Goal: Task Accomplishment & Management: Use online tool/utility

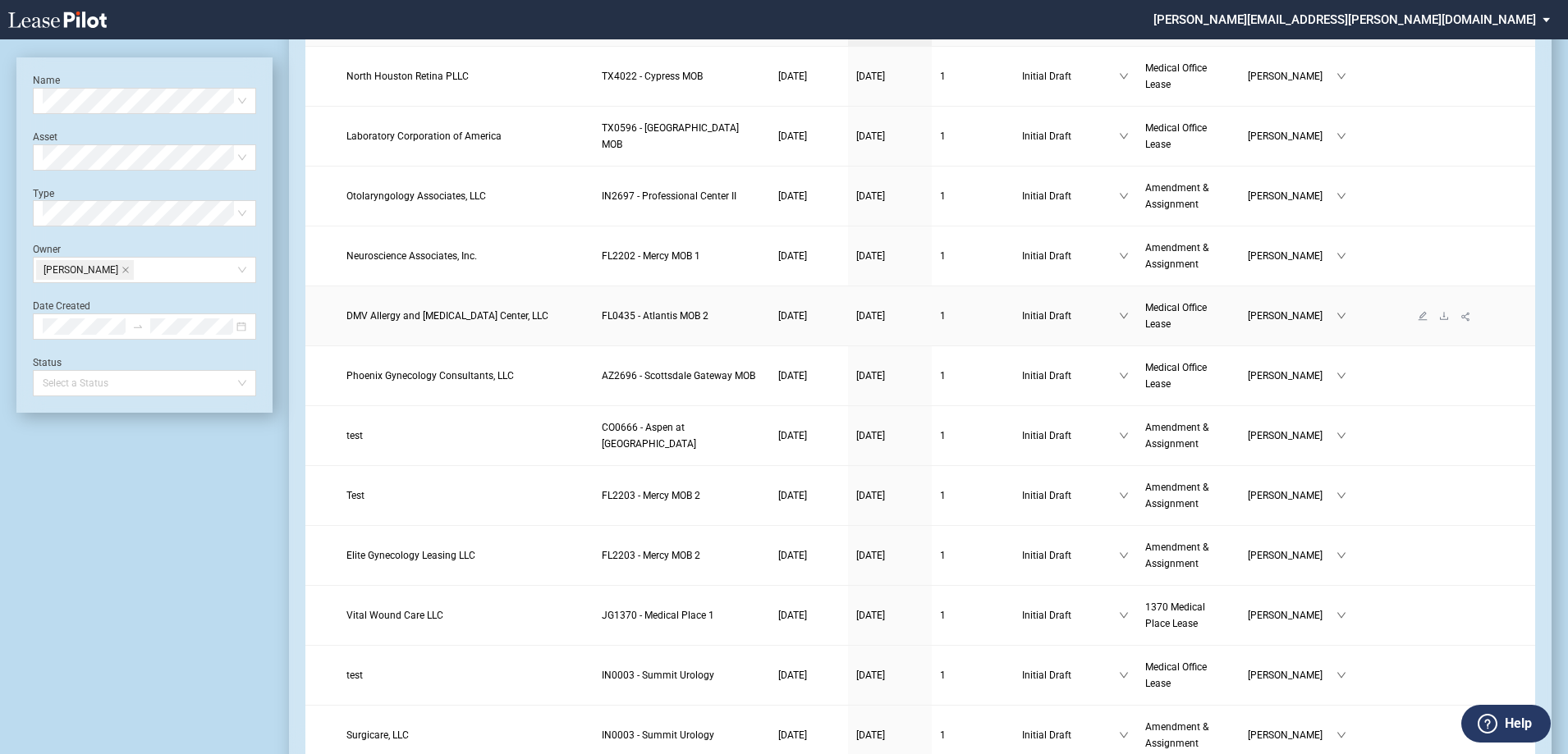
scroll to position [246, 0]
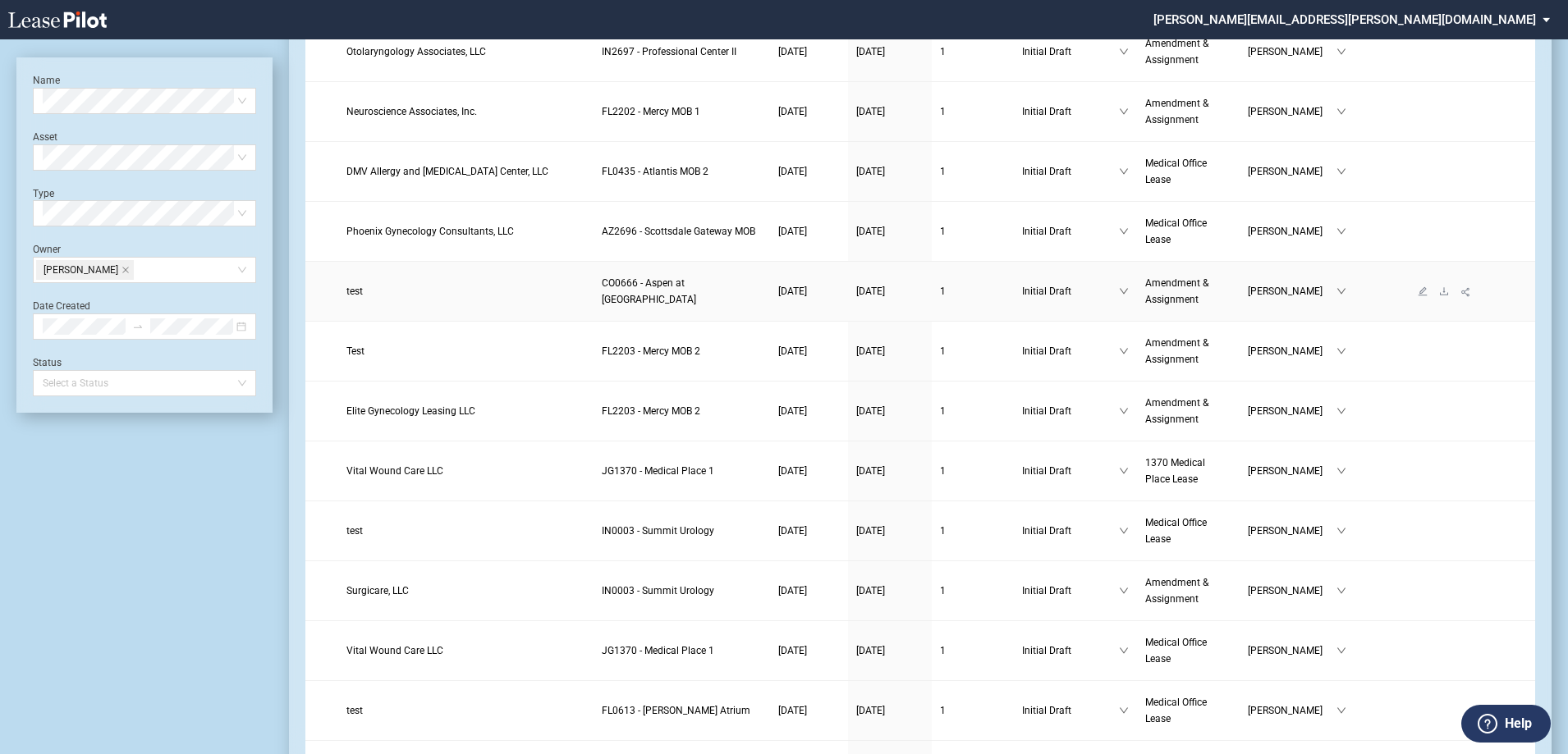
click at [671, 297] on span "CO0666 - Aspen at Sky Ridge" at bounding box center [649, 291] width 94 height 28
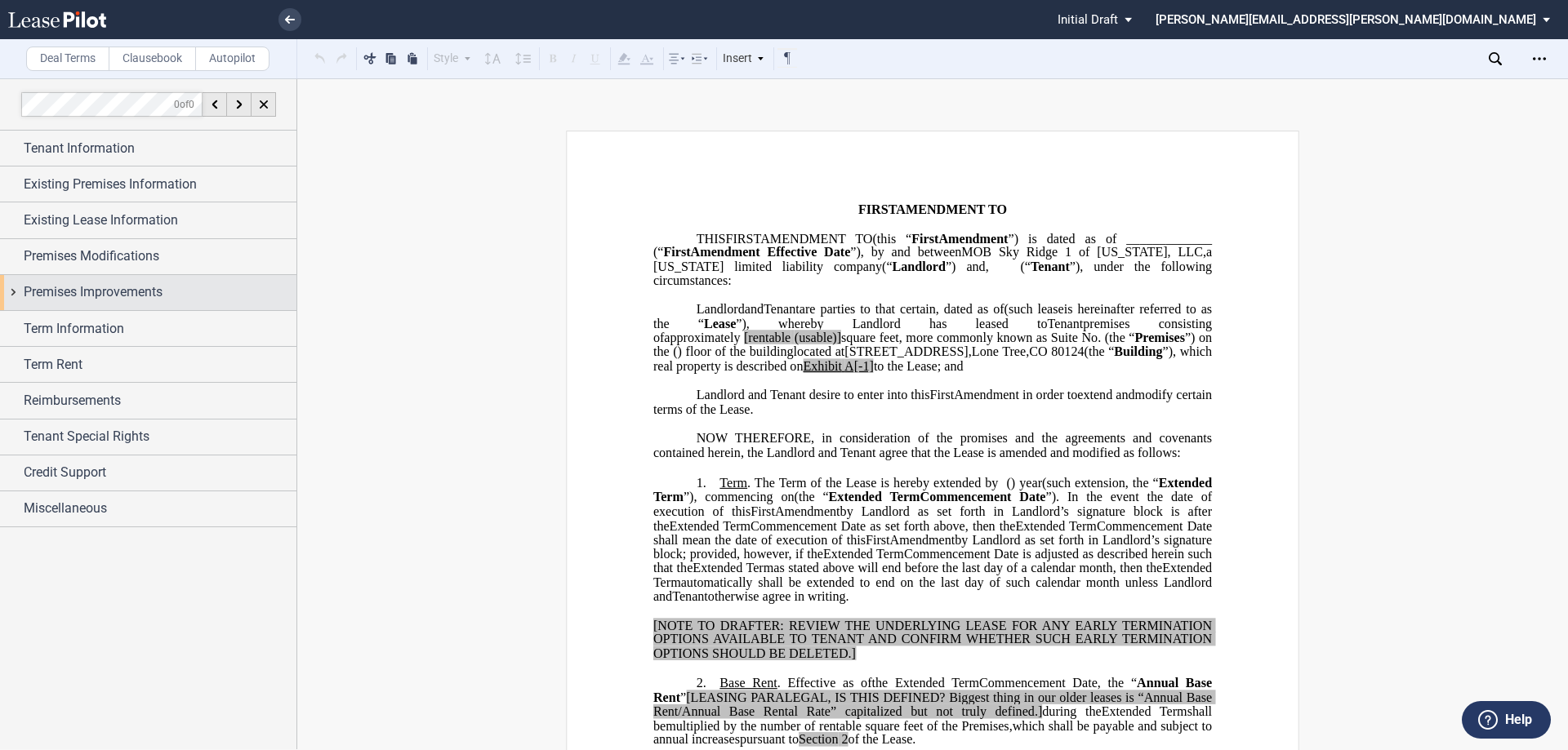
click at [108, 287] on span "Premises Improvements" at bounding box center [93, 292] width 139 height 19
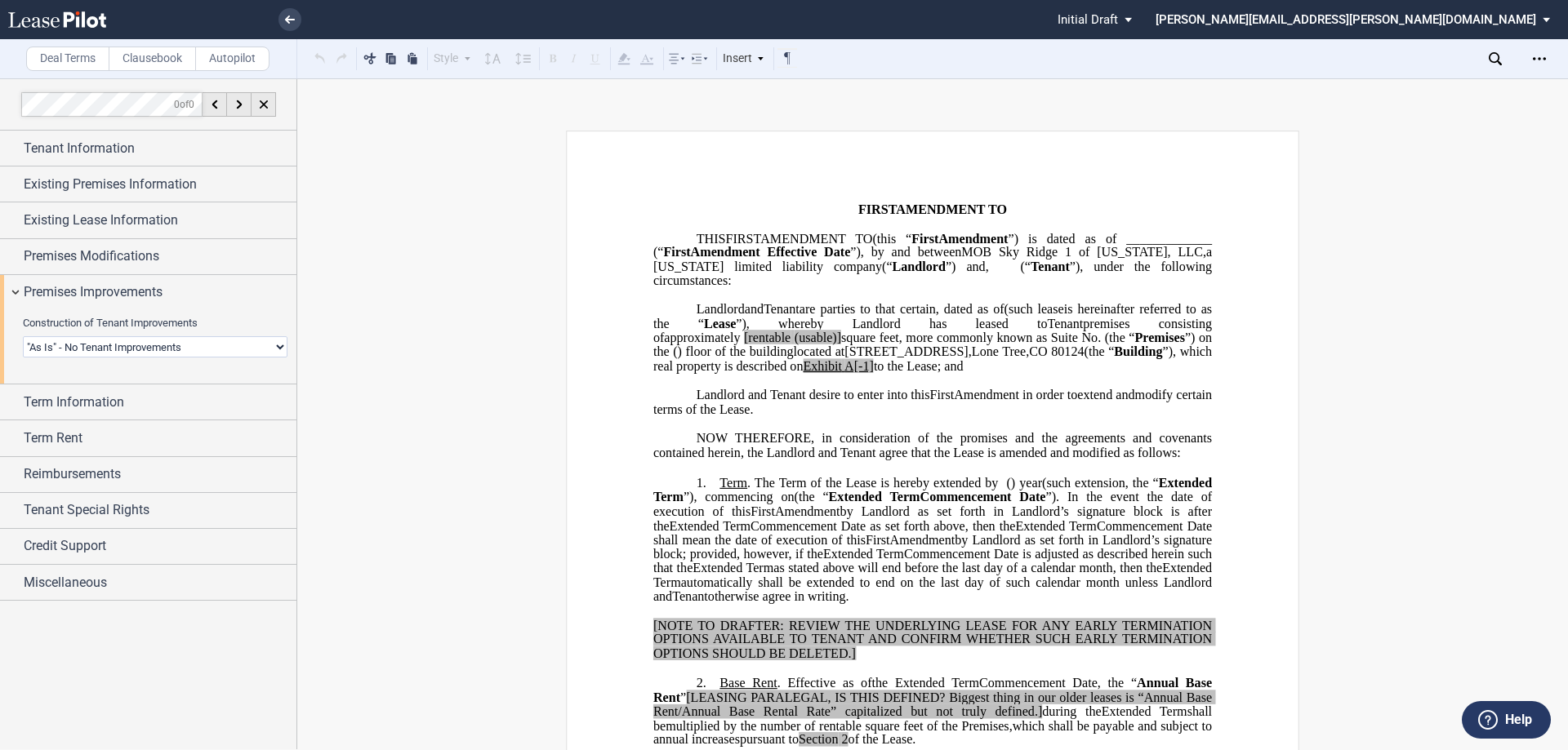
click at [120, 346] on select "Landlord Constructs Tenant Improvements Tenant Constructs Tenant Improvements "…" at bounding box center [155, 346] width 264 height 21
select select "landlord"
click at [23, 336] on select "Landlord Constructs Tenant Improvements Tenant Constructs Tenant Improvements "…" at bounding box center [155, 346] width 264 height 21
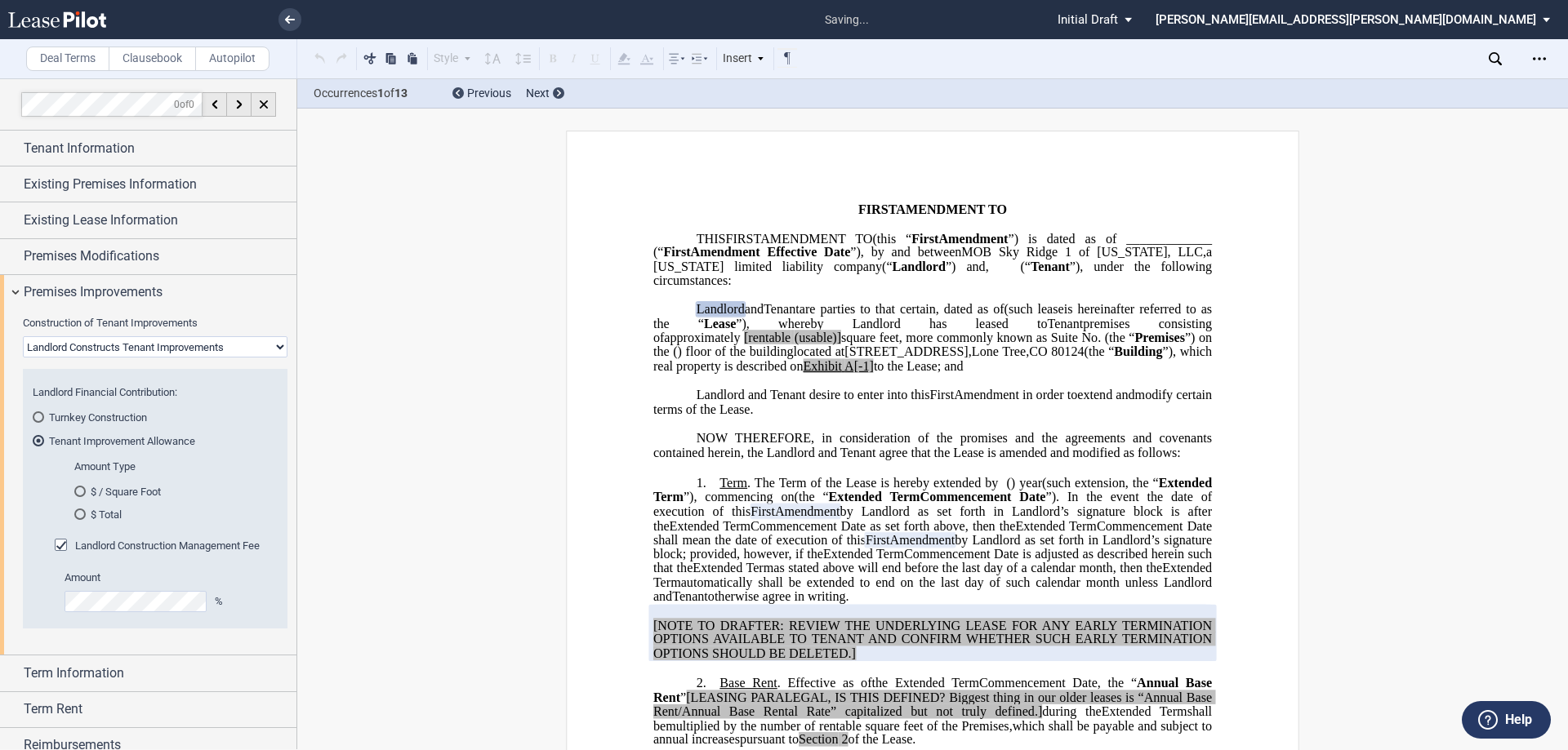
click at [153, 341] on select "Landlord Constructs Tenant Improvements Tenant Constructs Tenant Improvements "…" at bounding box center [155, 346] width 264 height 21
drag, startPoint x: 279, startPoint y: 347, endPoint x: 290, endPoint y: 349, distance: 11.2
click at [279, 347] on select "Landlord Constructs Tenant Improvements Tenant Constructs Tenant Improvements "…" at bounding box center [155, 346] width 264 height 21
click at [292, 24] on link at bounding box center [290, 19] width 23 height 23
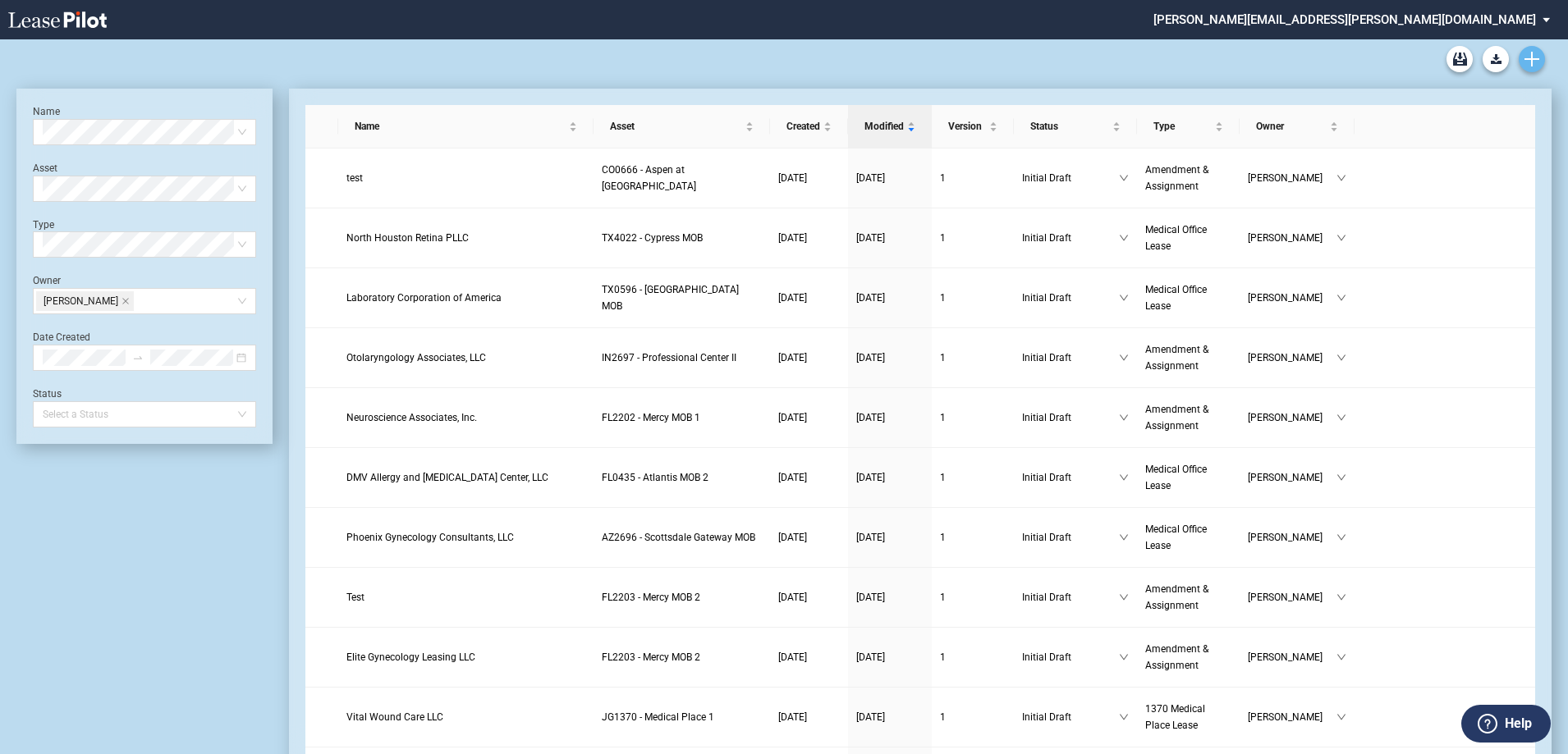
click at [1541, 61] on link "Create new document" at bounding box center [1531, 59] width 26 height 26
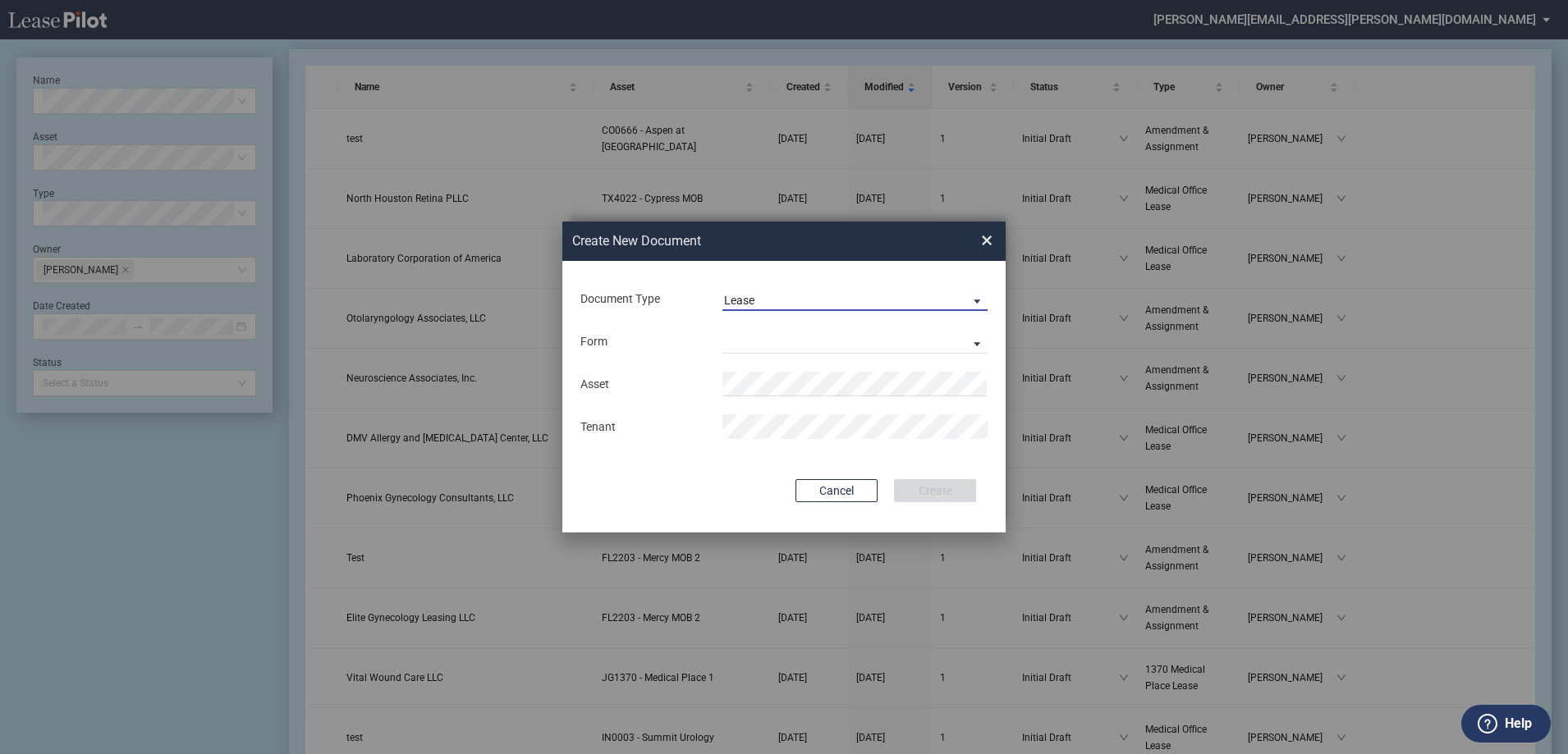
click at [795, 300] on span "Lease" at bounding box center [841, 301] width 235 height 16
click at [795, 300] on md-option "Lease" at bounding box center [856, 301] width 291 height 39
click at [795, 300] on span "Lease" at bounding box center [841, 301] width 235 height 16
click at [767, 338] on div "Amendment" at bounding box center [759, 340] width 70 height 18
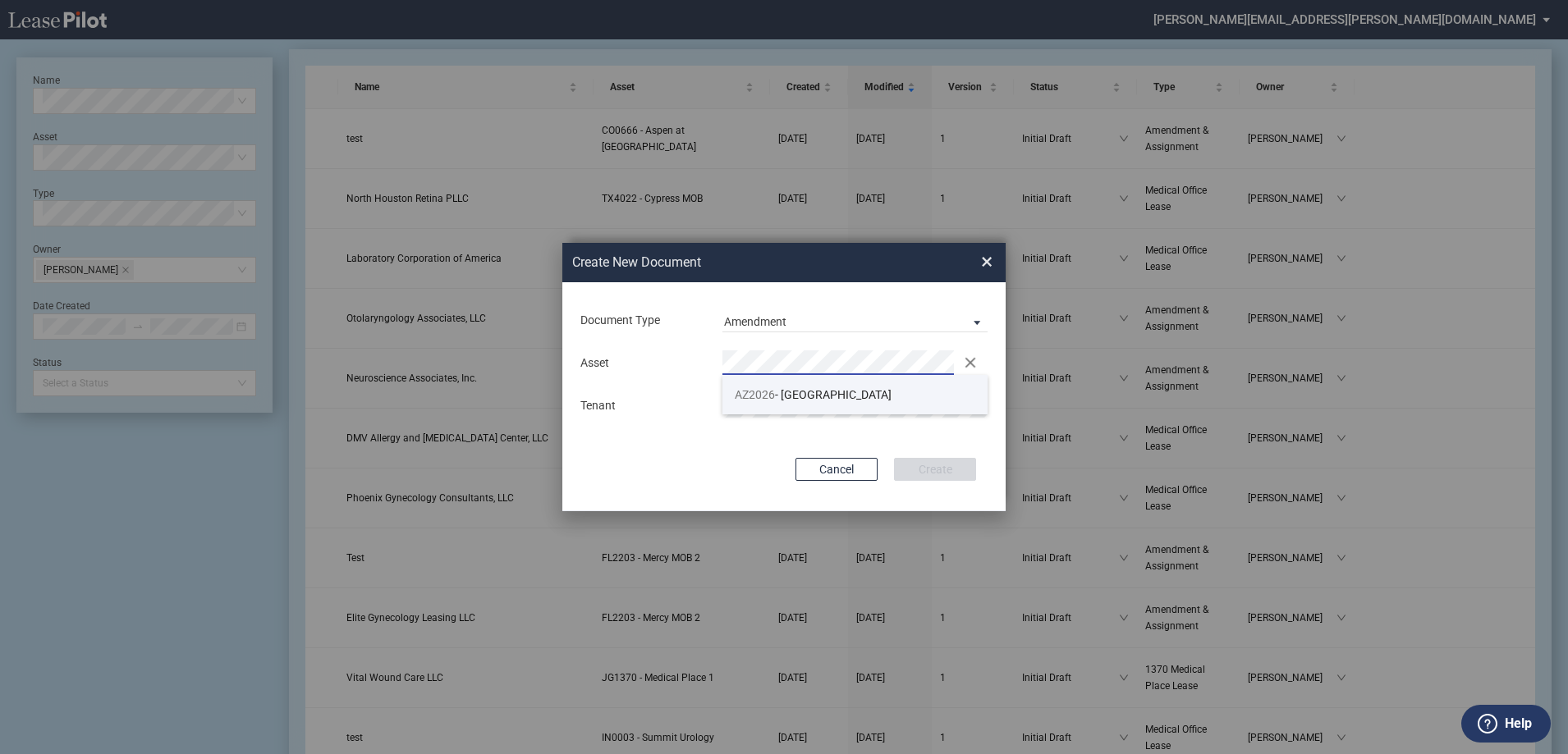
drag, startPoint x: 852, startPoint y: 387, endPoint x: 845, endPoint y: 390, distance: 7.6
click at [852, 388] on span "AZ2026 - Medical Plaza II" at bounding box center [812, 394] width 157 height 13
click at [798, 419] on md-input-container "Tenant" at bounding box center [784, 405] width 410 height 28
click at [929, 466] on button "Create" at bounding box center [935, 469] width 82 height 23
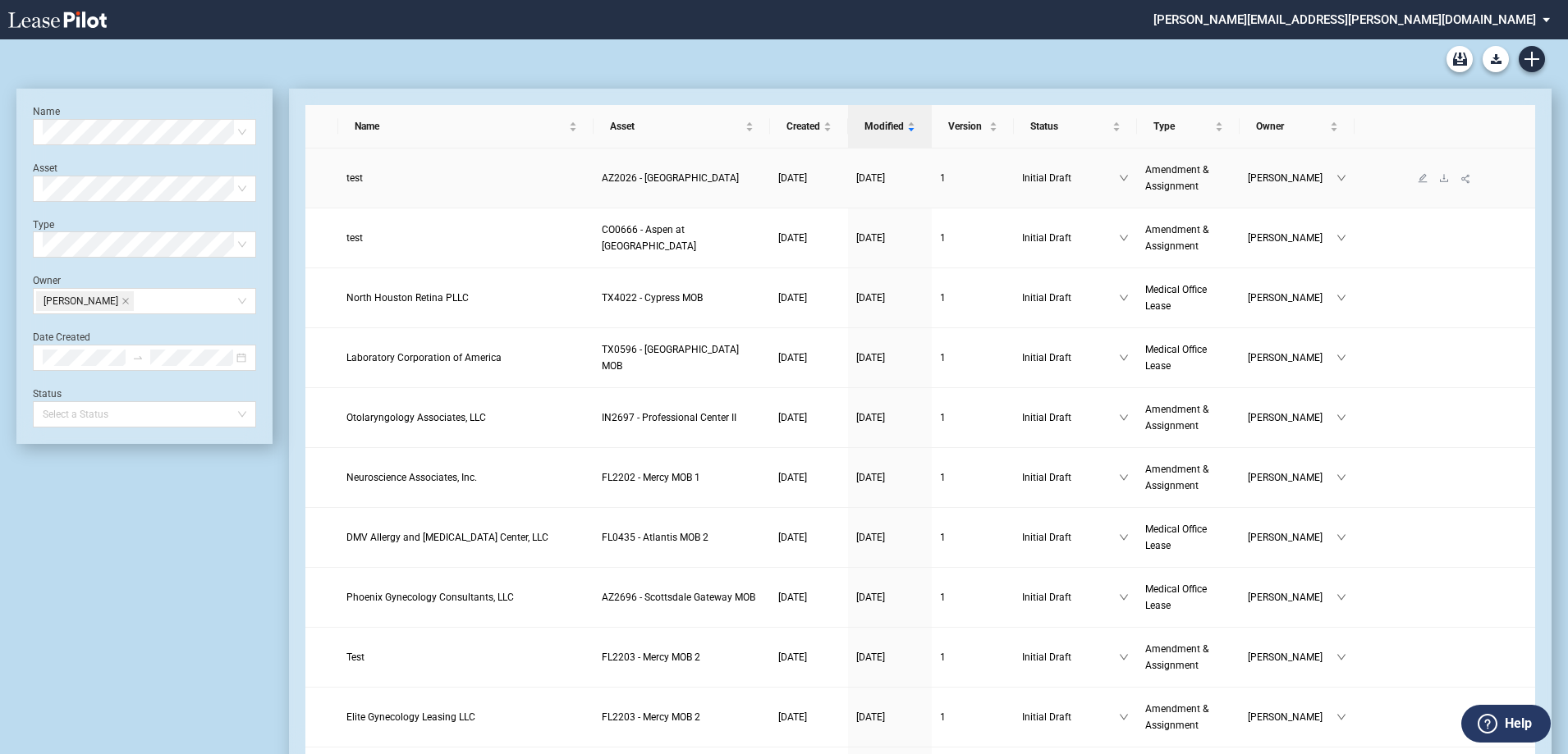
click at [625, 183] on span "AZ2026 - [GEOGRAPHIC_DATA]" at bounding box center [670, 178] width 137 height 12
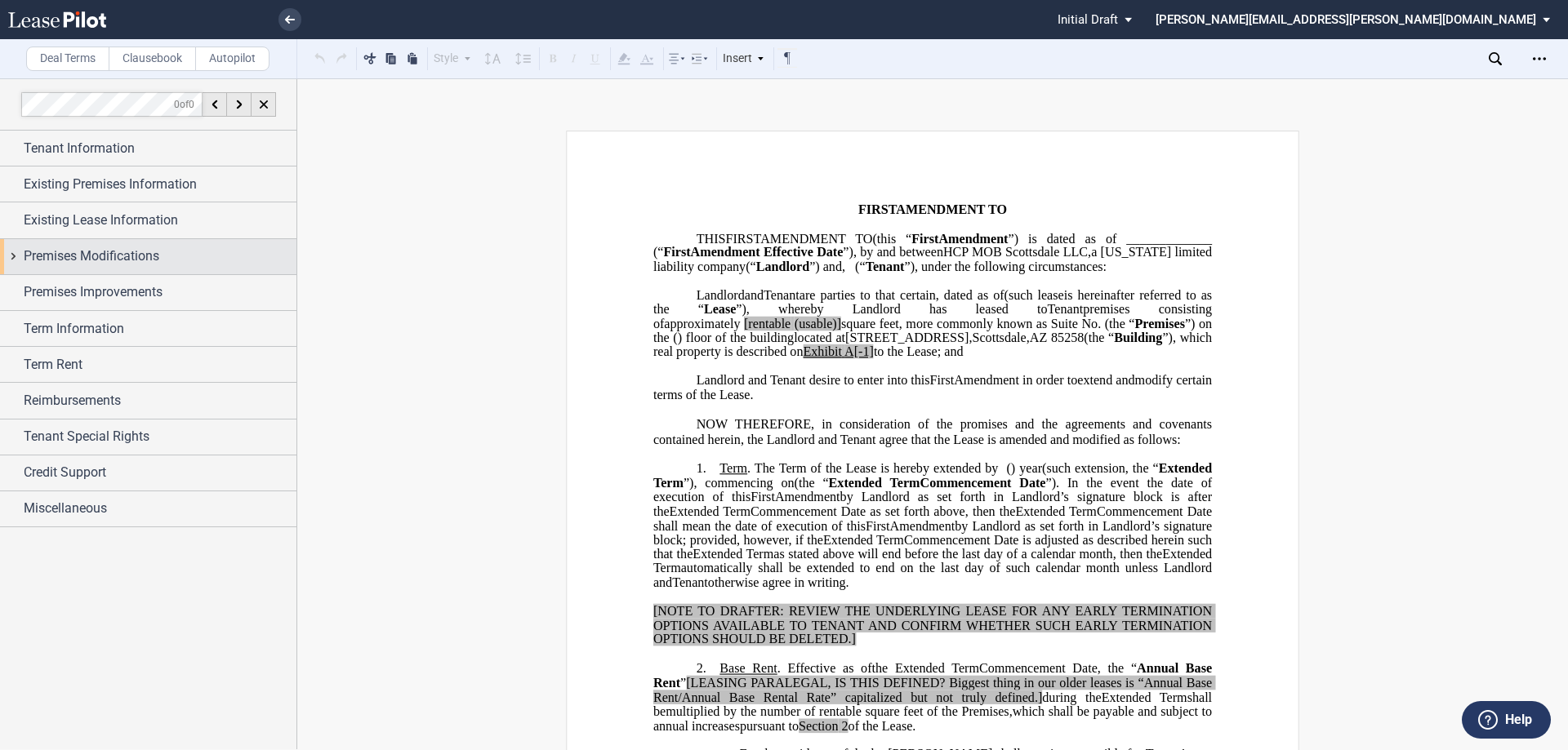
click at [148, 254] on span "Premises Modifications" at bounding box center [91, 256] width 135 height 19
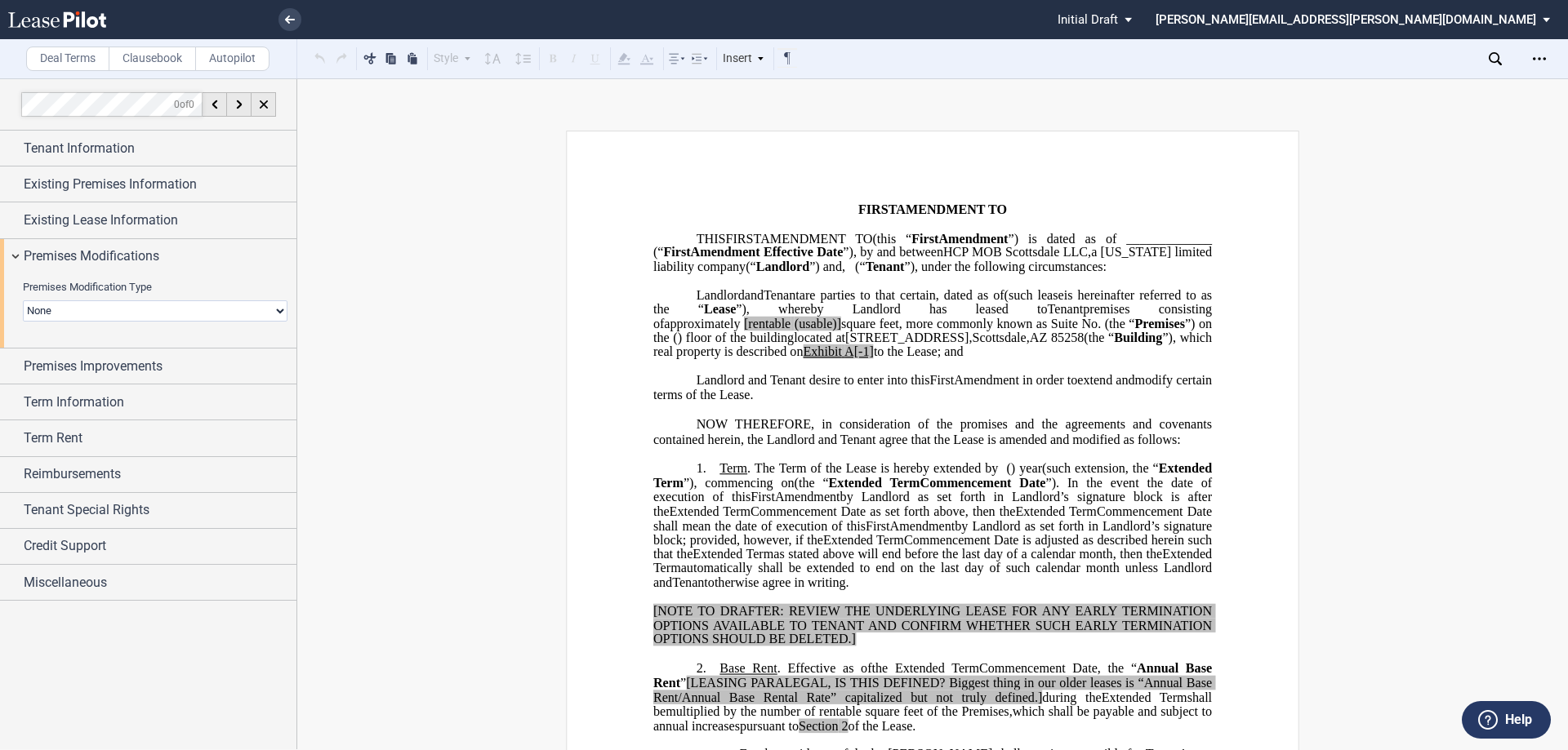
click at [103, 306] on select "None Expansion Relocation" at bounding box center [155, 311] width 264 height 21
click at [101, 312] on select "None Expansion Relocation" at bounding box center [155, 311] width 264 height 21
click at [100, 314] on select "None Expansion Relocation" at bounding box center [155, 311] width 264 height 21
click at [277, 316] on select "None Expansion Relocation" at bounding box center [155, 311] width 264 height 21
click at [193, 362] on div "Premises Improvements" at bounding box center [160, 366] width 273 height 19
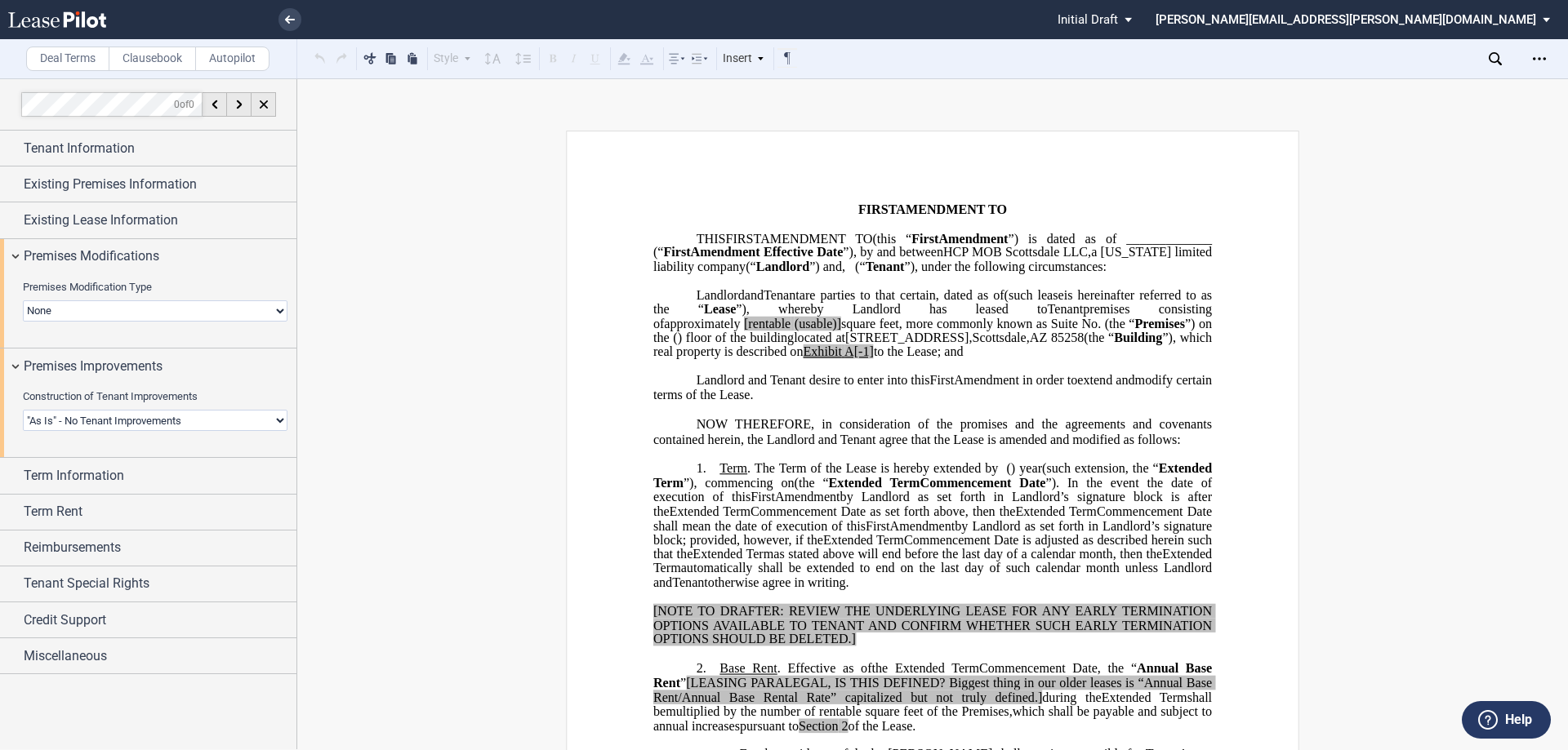
click at [151, 421] on select "Landlord Constructs Tenant Improvements Tenant Constructs Tenant Improvements "…" at bounding box center [155, 420] width 264 height 21
click at [273, 425] on select "Landlord Constructs Tenant Improvements Tenant Constructs Tenant Improvements "…" at bounding box center [155, 420] width 264 height 21
click at [267, 425] on select "Landlord Constructs Tenant Improvements Tenant Constructs Tenant Improvements "…" at bounding box center [155, 420] width 264 height 21
click at [23, 410] on select "Landlord Constructs Tenant Improvements Tenant Constructs Tenant Improvements "…" at bounding box center [155, 420] width 264 height 21
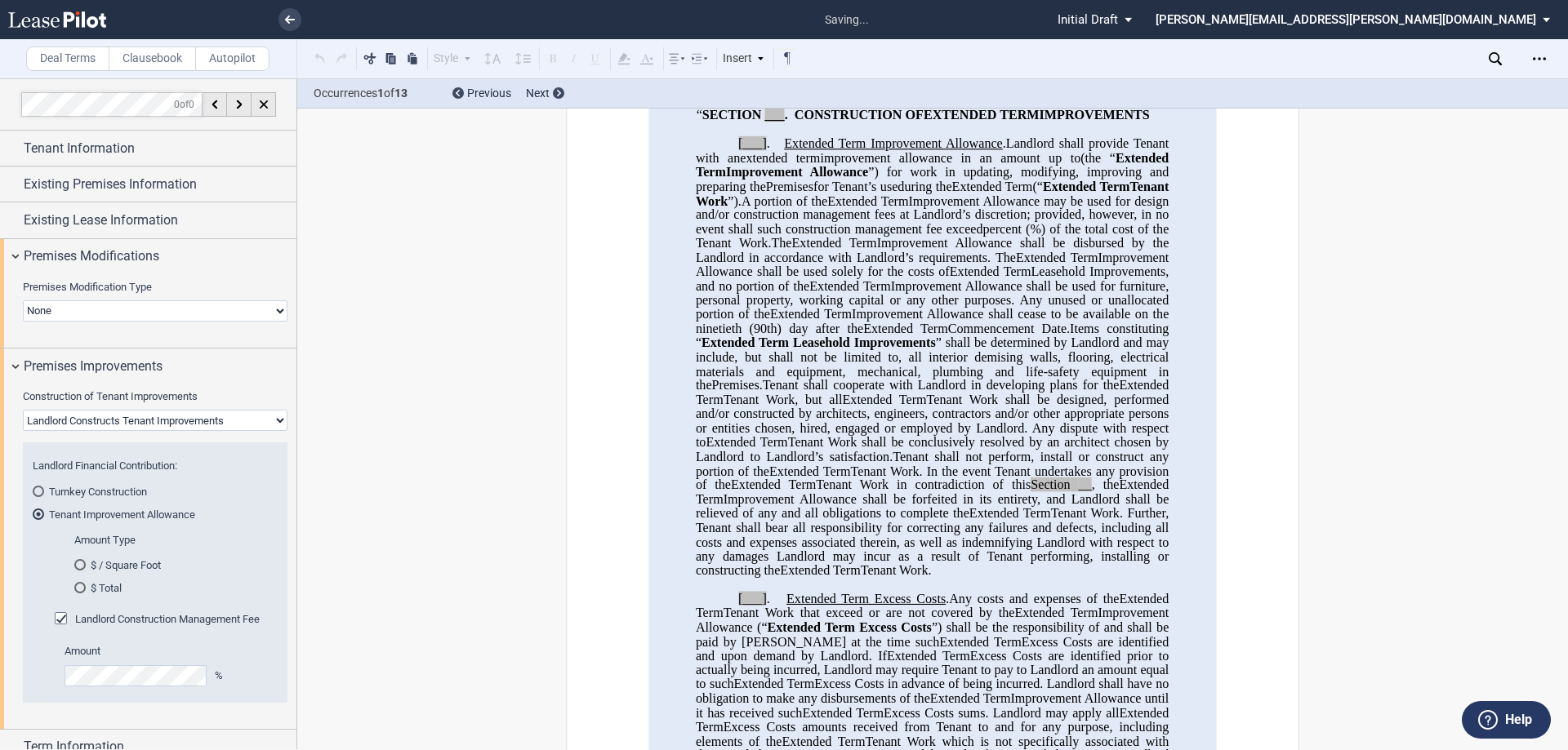
scroll to position [735, 0]
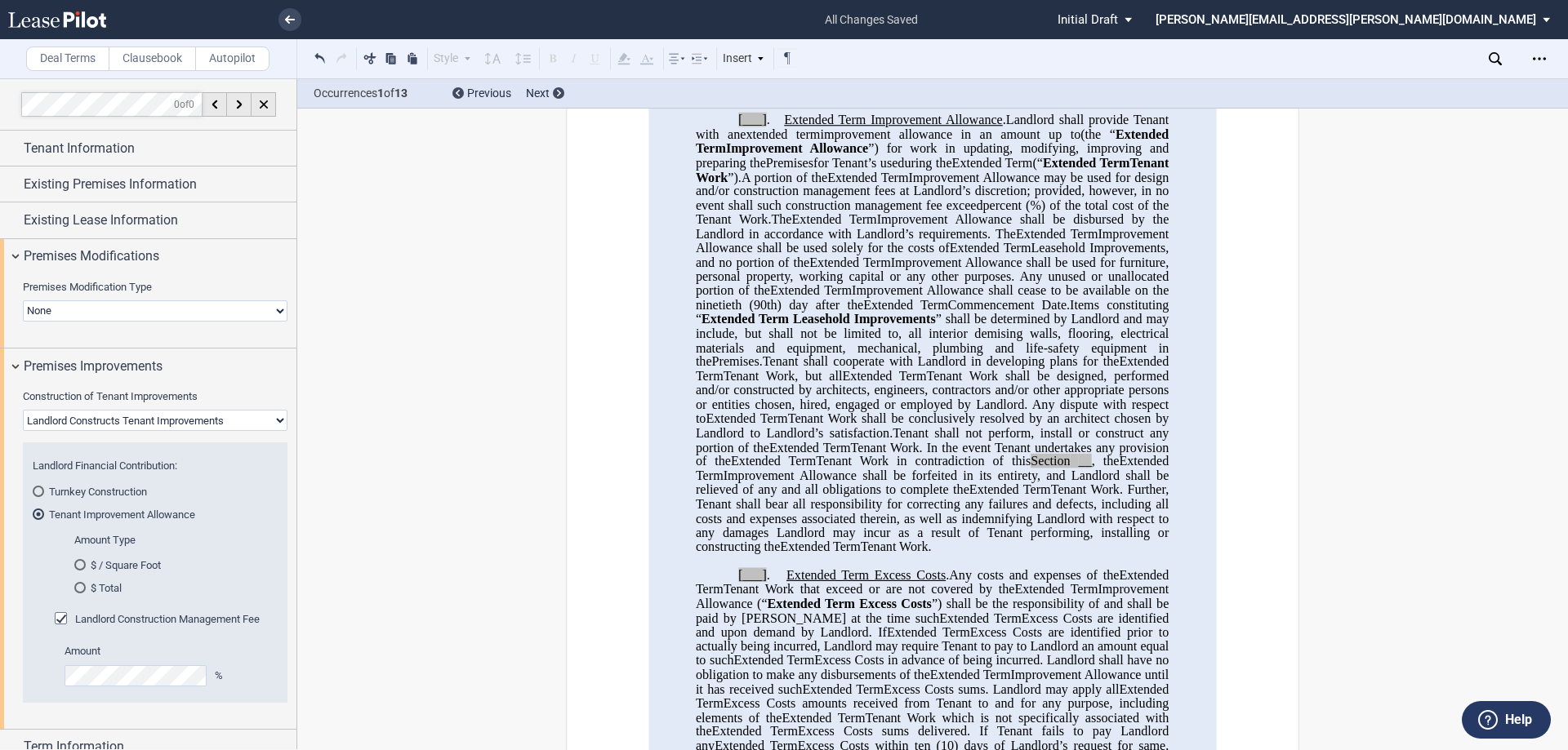
click at [79, 427] on select "Landlord Constructs Tenant Improvements Tenant Constructs Tenant Improvements "…" at bounding box center [155, 420] width 264 height 21
select select "tenant"
click at [23, 410] on select "Landlord Constructs Tenant Improvements Tenant Constructs Tenant Improvements "…" at bounding box center [155, 420] width 264 height 21
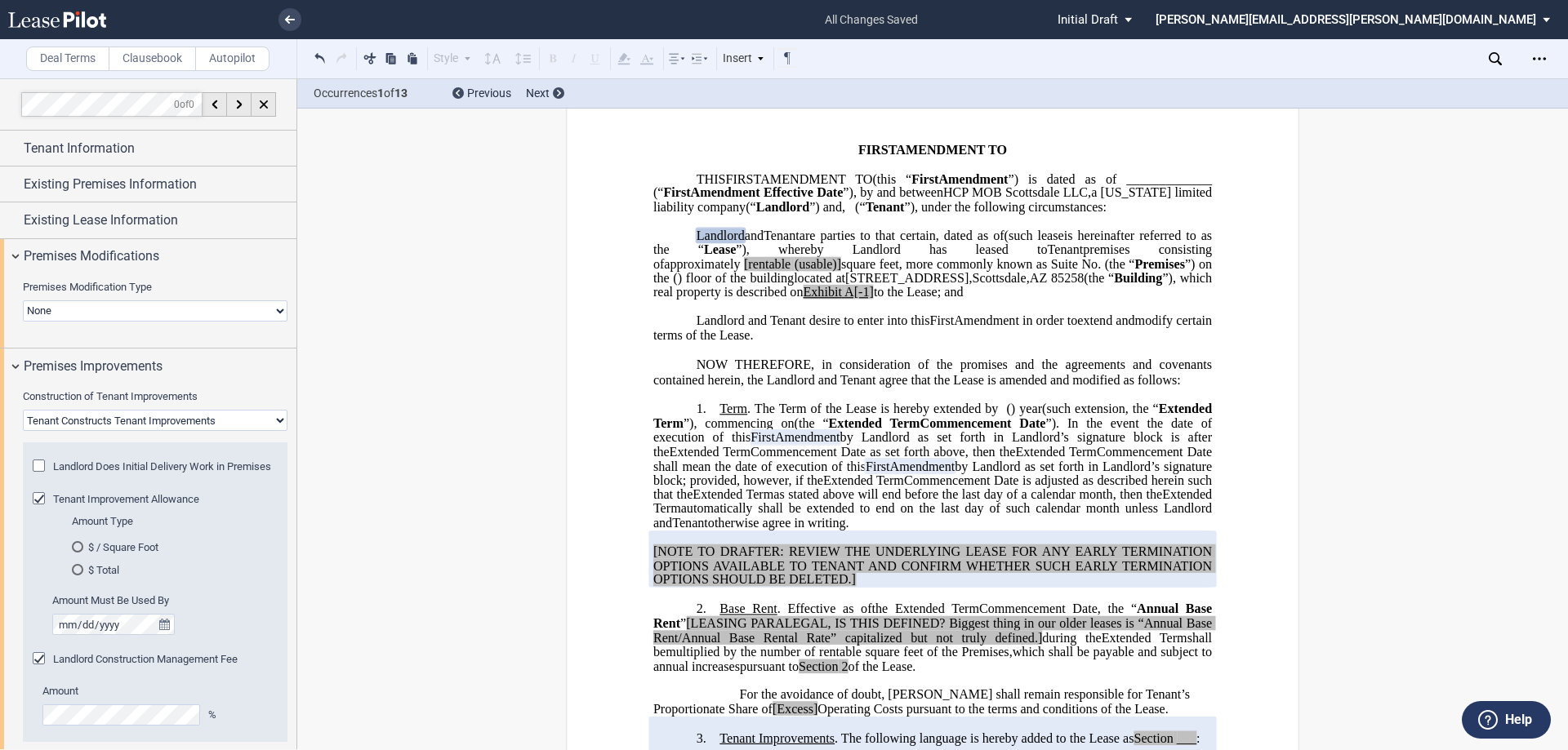
scroll to position [0, 0]
